Goal: Transaction & Acquisition: Purchase product/service

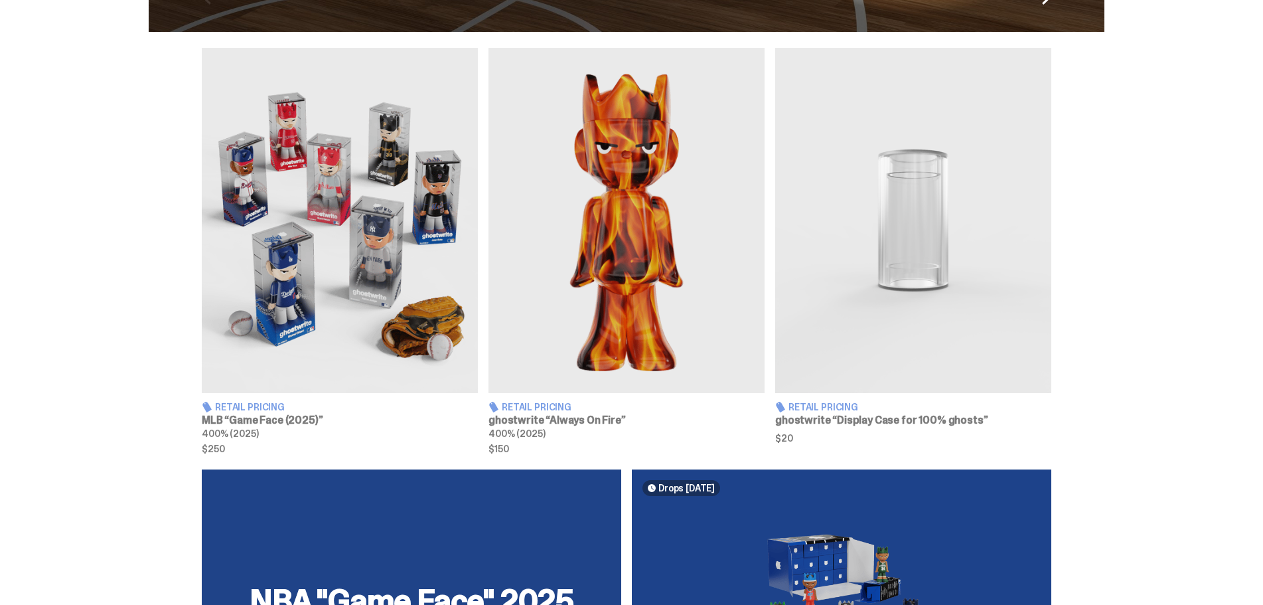
scroll to position [465, 0]
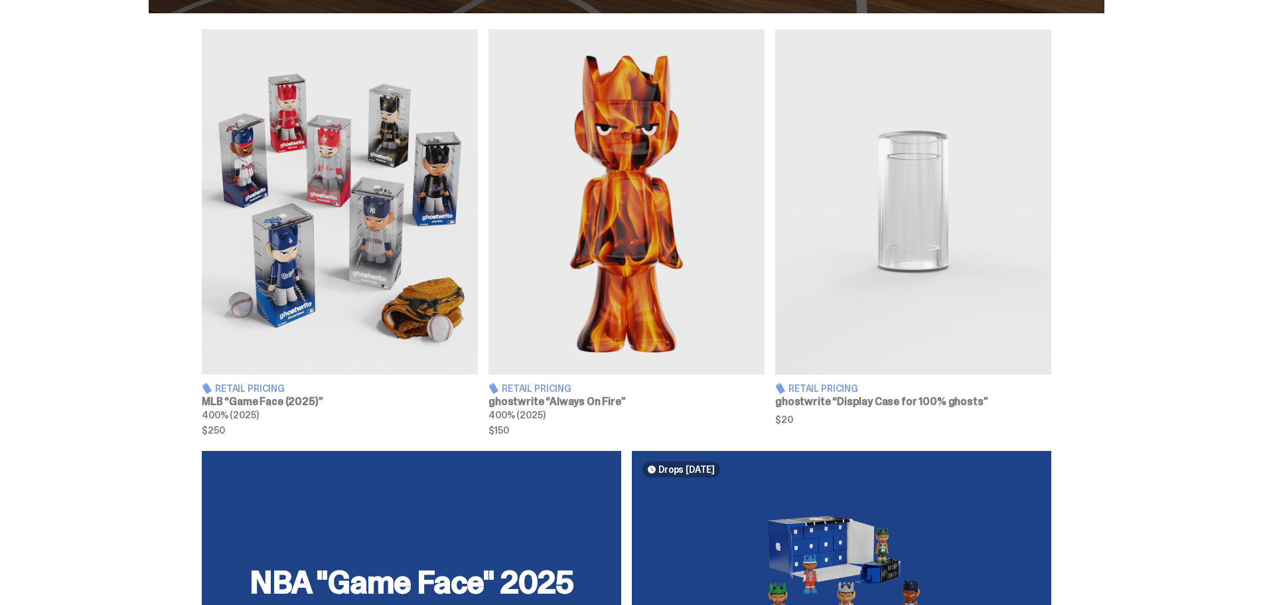
drag, startPoint x: 135, startPoint y: 309, endPoint x: 56, endPoint y: 212, distance: 124.5
click at [56, 212] on div "Retail Pricing MLB “Game Face (2025)” 400% (2025) $250 Retail Pricing ghostwrit…" at bounding box center [626, 232] width 1253 height 406
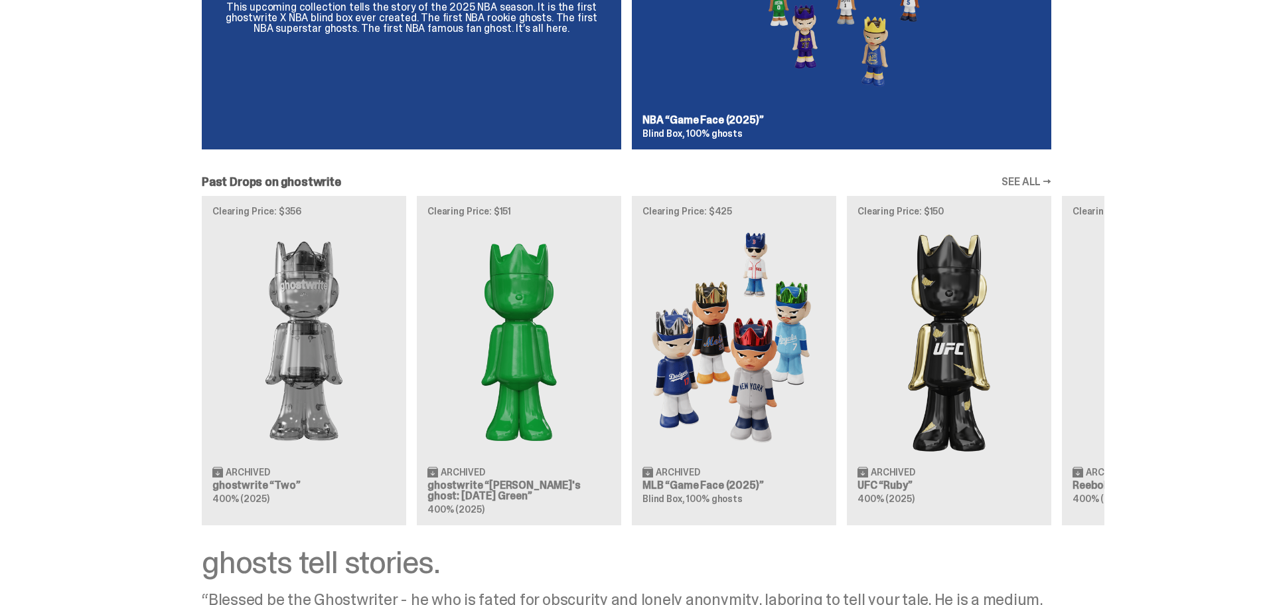
scroll to position [938, 0]
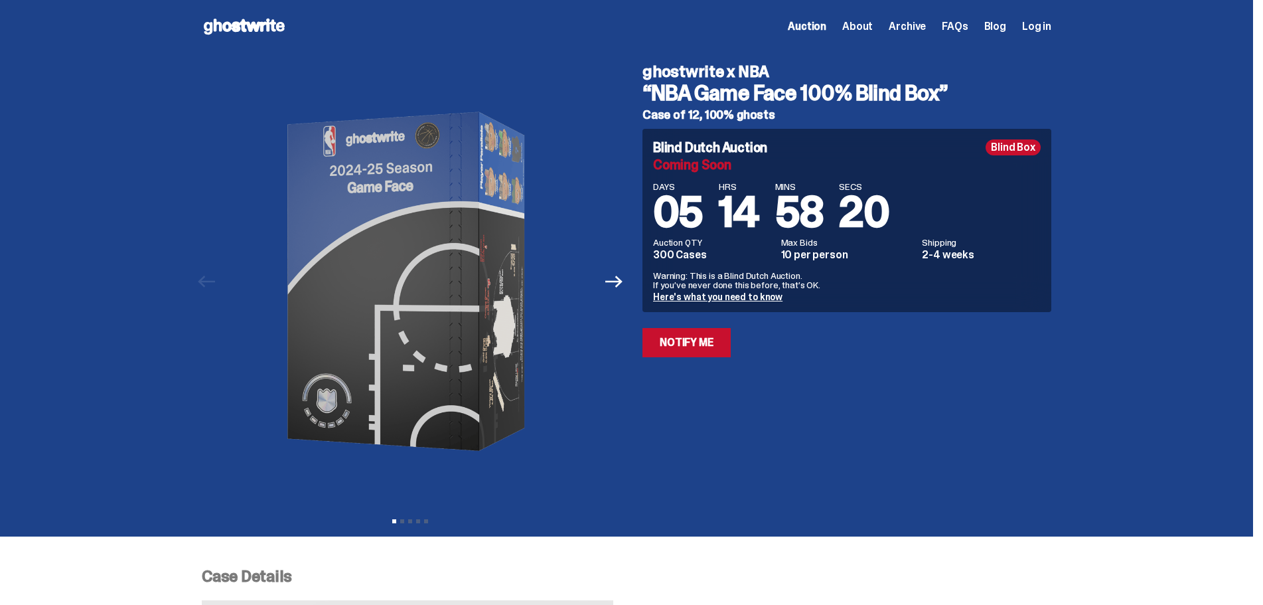
click at [758, 299] on link "Here's what you need to know" at bounding box center [717, 297] width 129 height 12
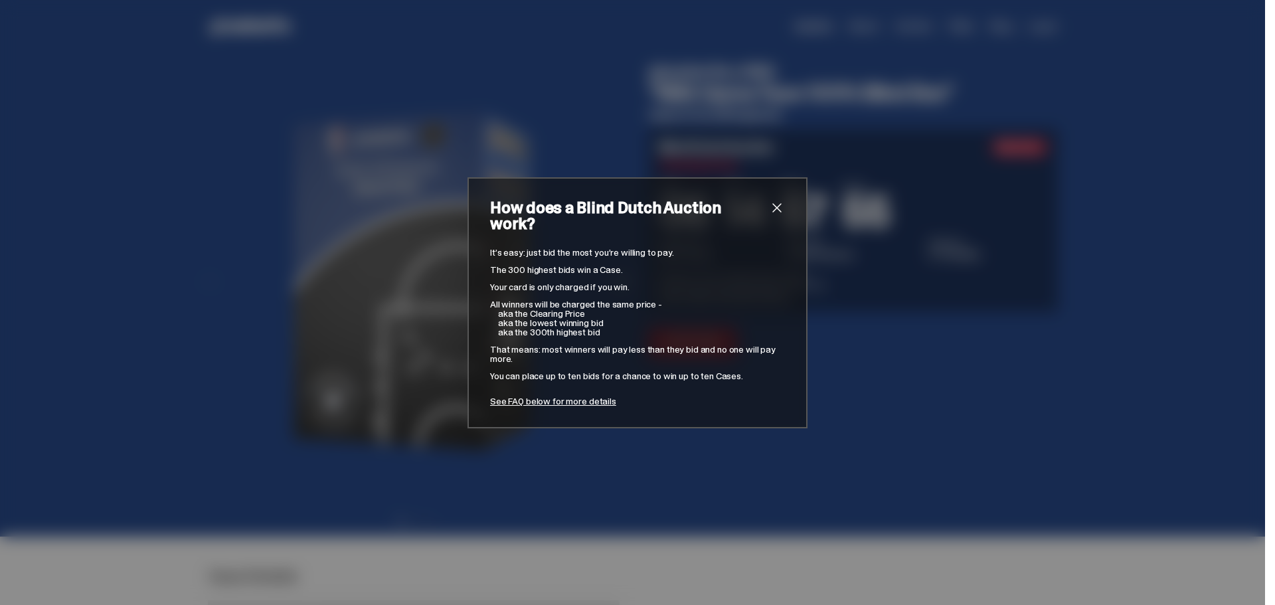
click at [776, 215] on span "close" at bounding box center [777, 208] width 16 height 16
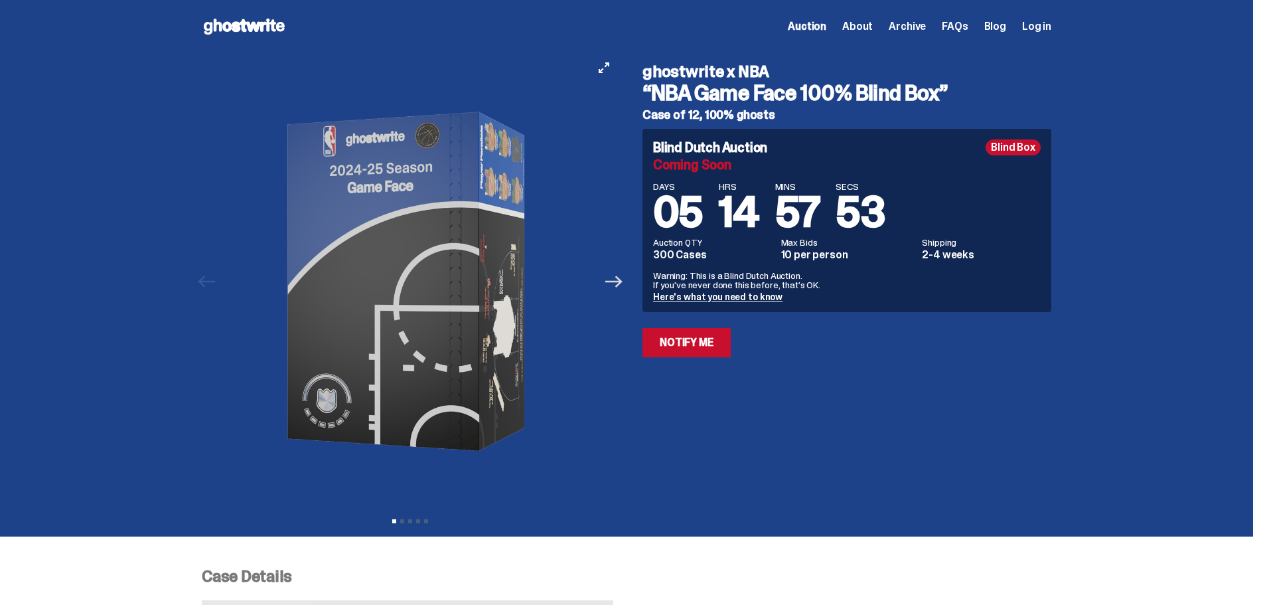
click at [623, 281] on icon "Next" at bounding box center [613, 282] width 17 height 12
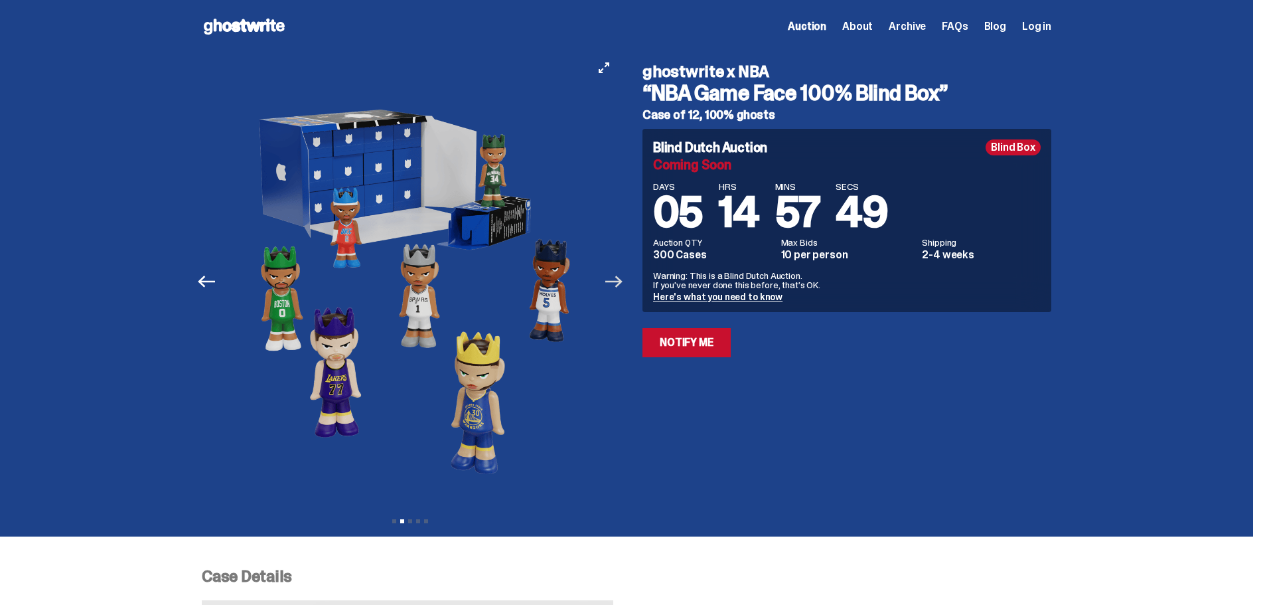
click at [623, 282] on icon "Next" at bounding box center [613, 282] width 17 height 12
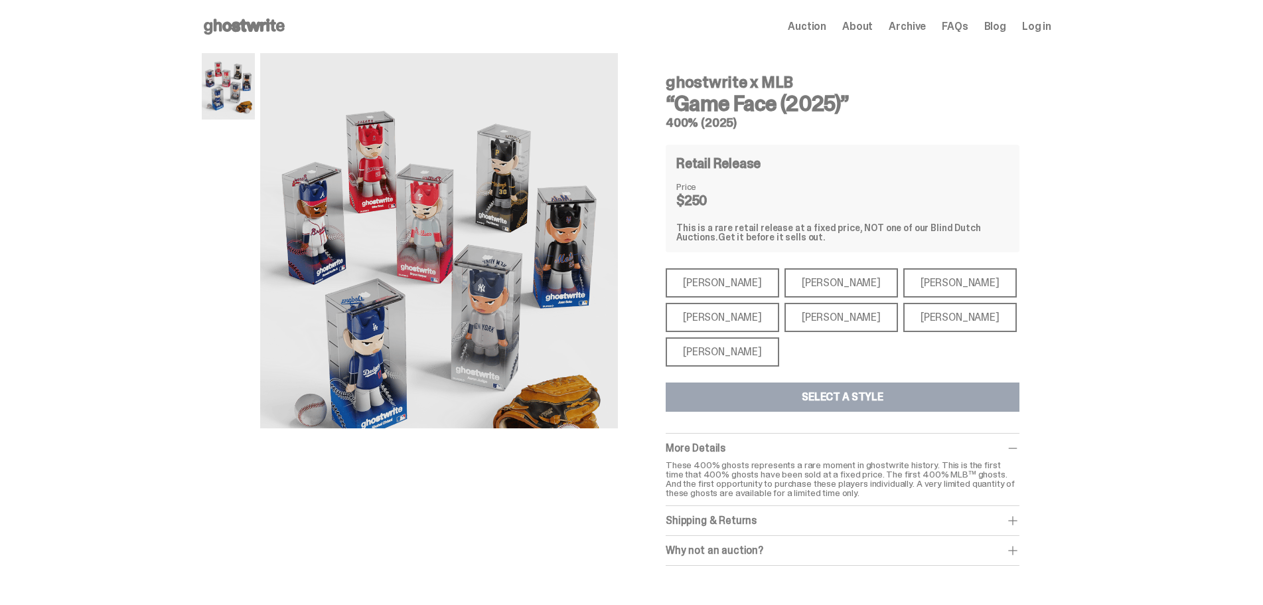
click at [670, 349] on div "Shohei Ohtani" at bounding box center [723, 351] width 114 height 29
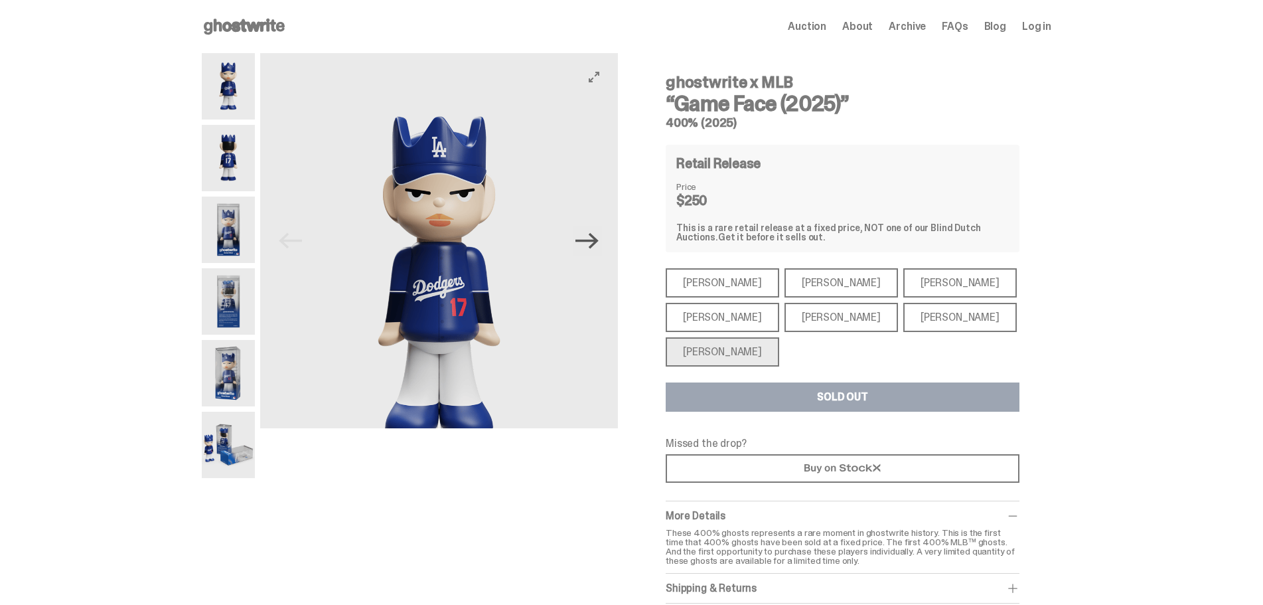
click at [576, 244] on icon "Next" at bounding box center [587, 240] width 23 height 23
